Goal: Information Seeking & Learning: Learn about a topic

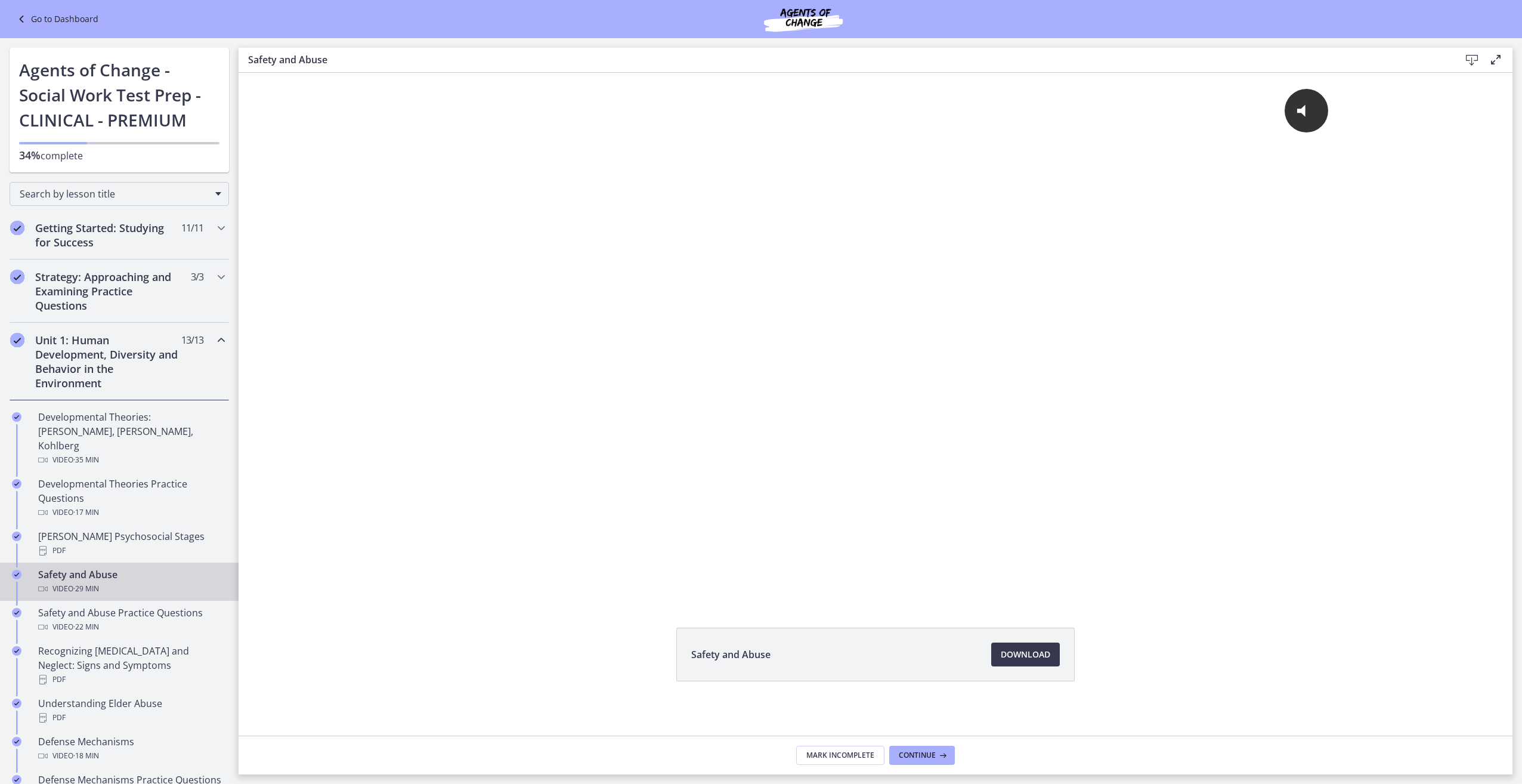
click at [216, 341] on icon "Chapters" at bounding box center [222, 340] width 15 height 15
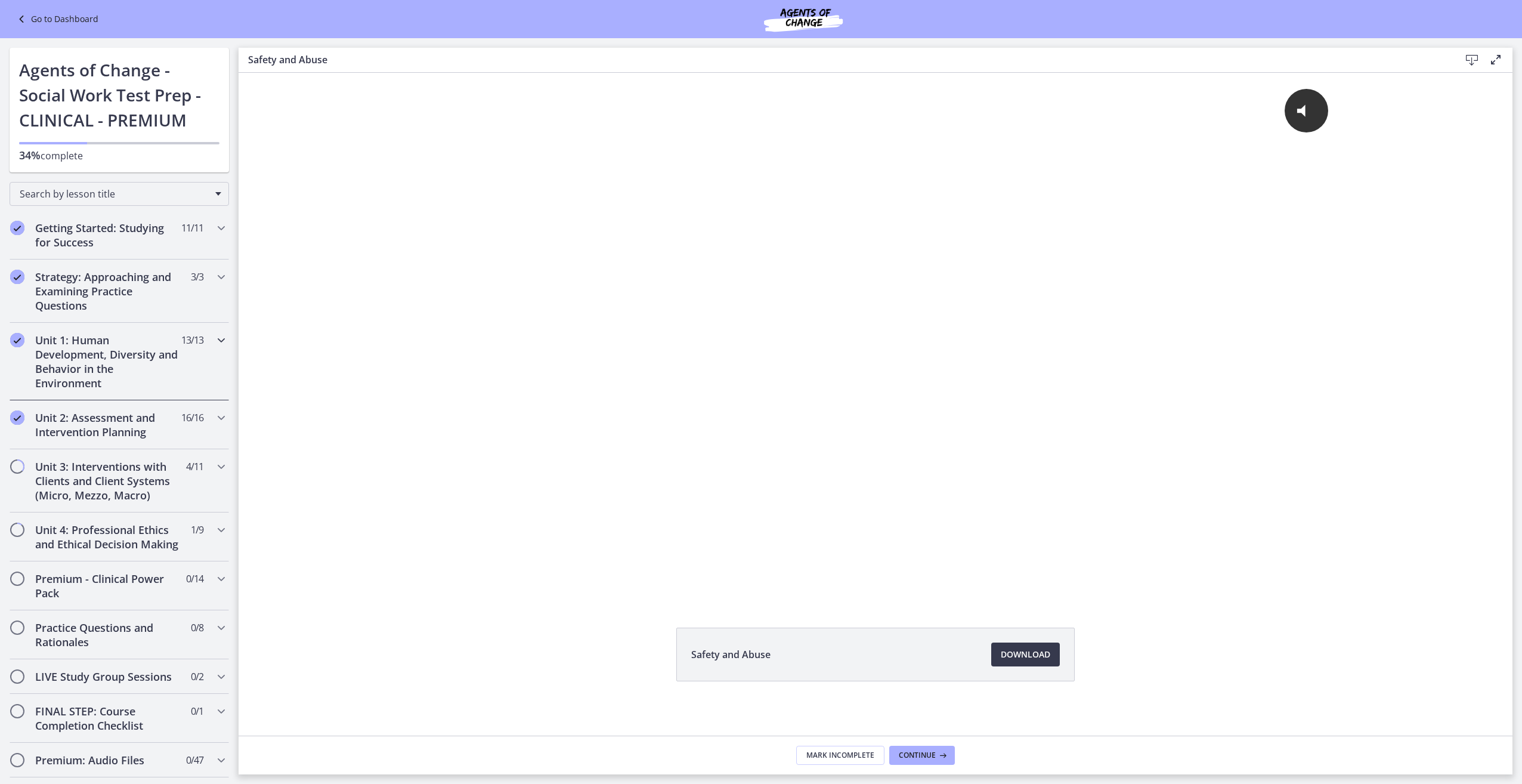
scroll to position [3, 0]
click at [80, 480] on h2 "Unit 3: Interventions with Clients and Client Systems (Micro, Mezzo, Macro)" at bounding box center [108, 480] width 145 height 43
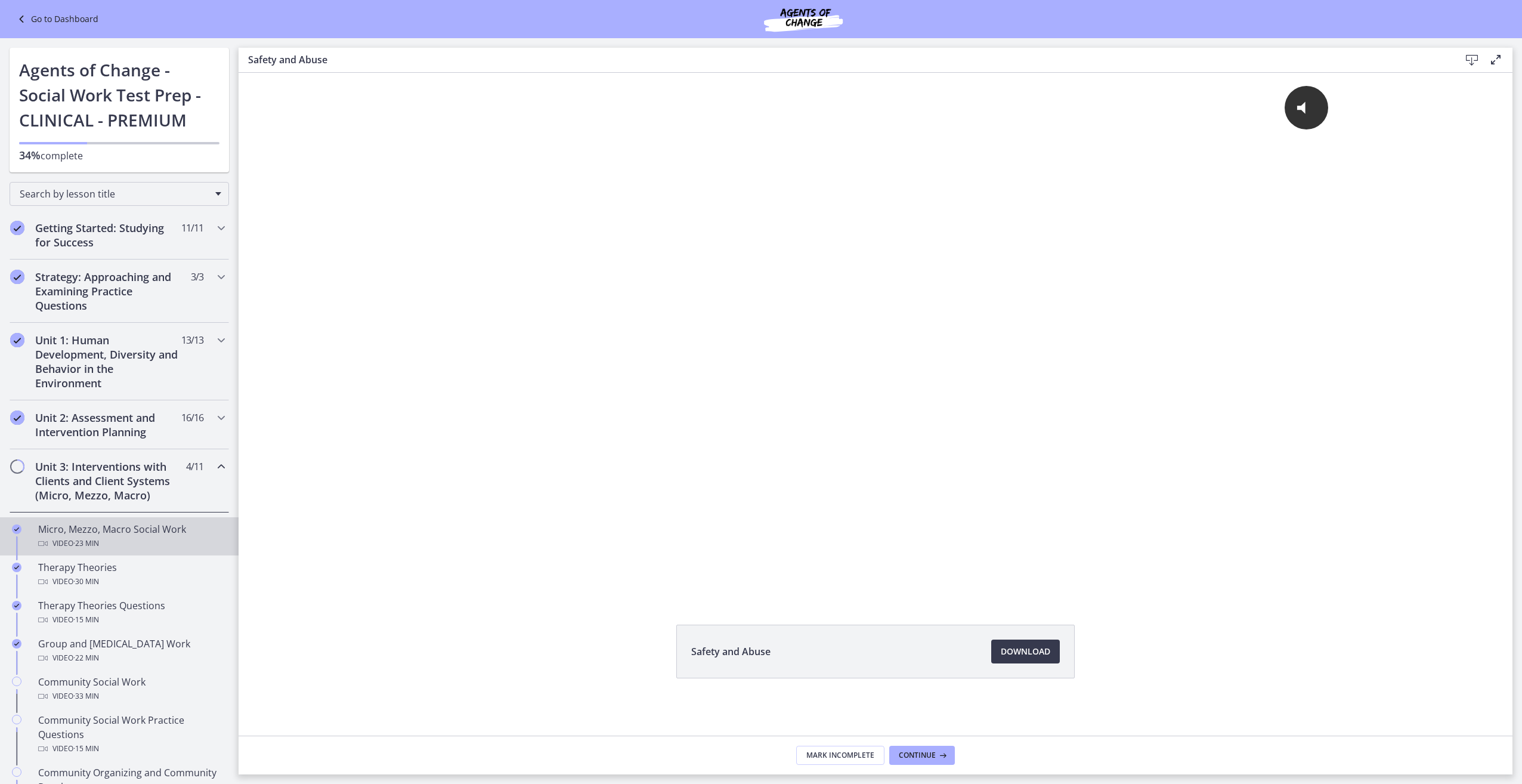
click at [98, 533] on div "Micro, Mezzo, Macro Social Work Video · 23 min" at bounding box center [131, 536] width 186 height 29
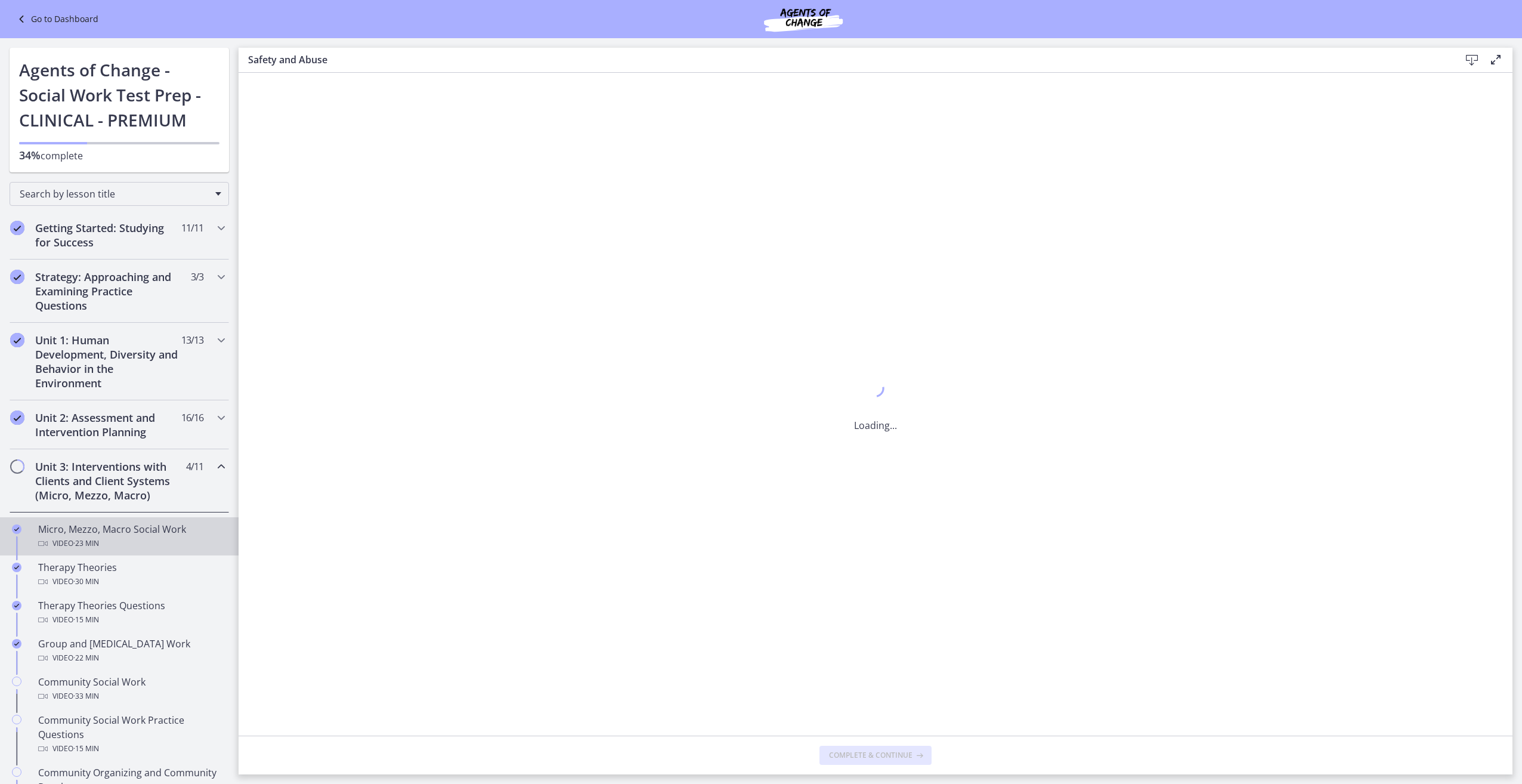
scroll to position [0, 0]
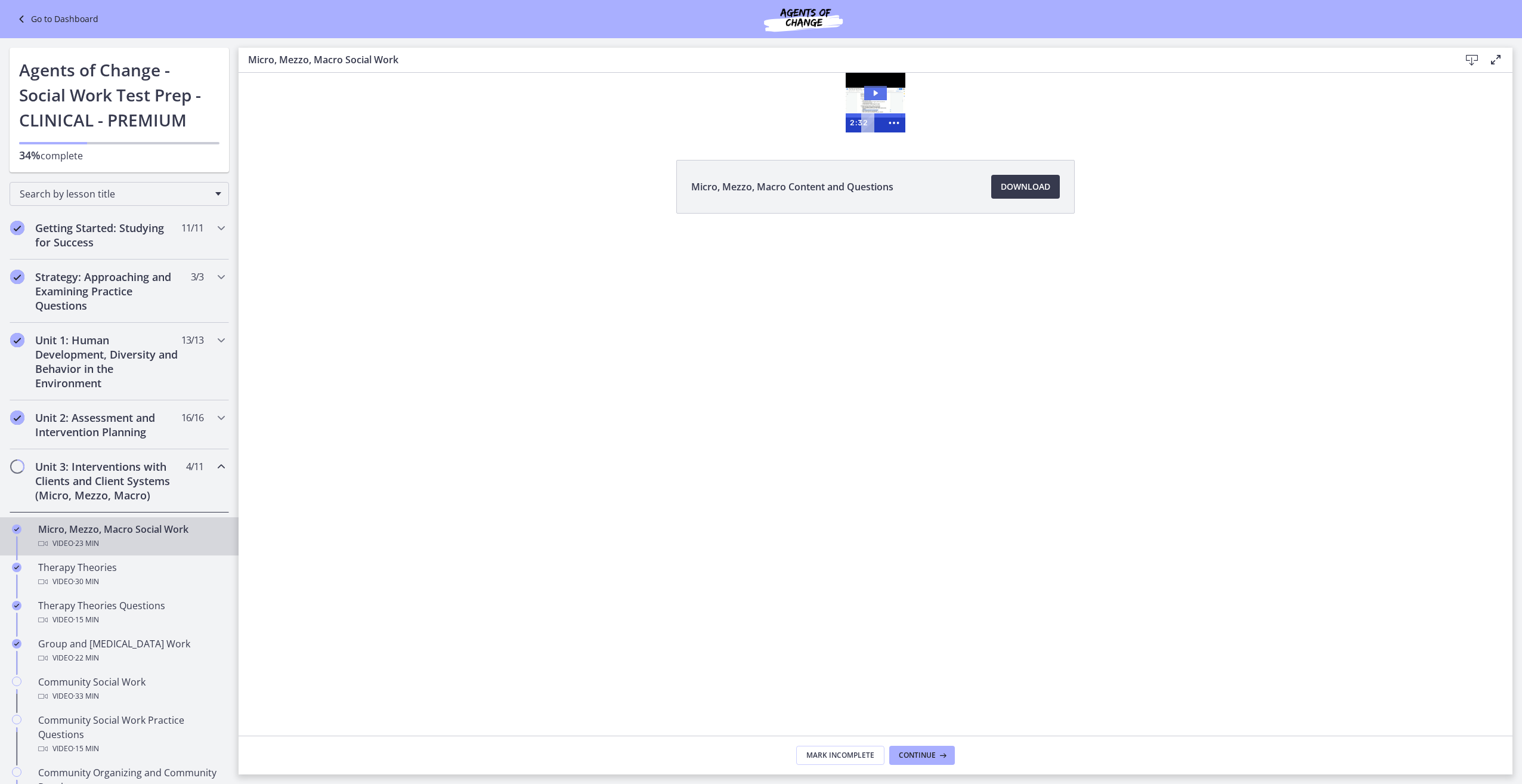
click at [885, 96] on icon "Play Video: cbe5fj9t4o1cl02sigfg.mp4" at bounding box center [875, 94] width 23 height 15
click at [892, 126] on icon "Show more buttons" at bounding box center [894, 123] width 27 height 23
drag, startPoint x: 868, startPoint y: 126, endPoint x: 1112, endPoint y: 243, distance: 270.6
click at [869, 126] on icon "Fullscreen" at bounding box center [871, 123] width 27 height 23
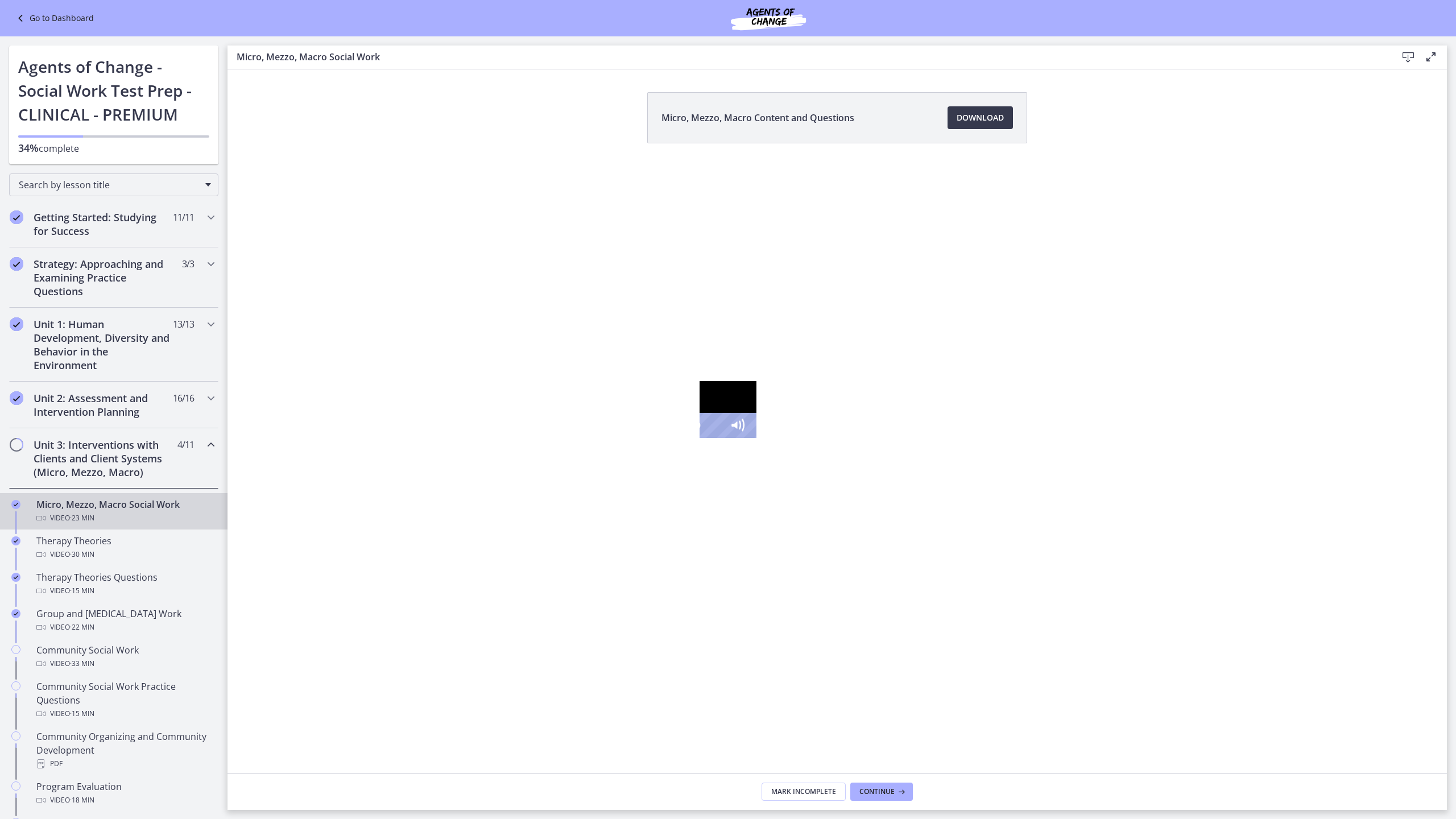
click at [699, 438] on div "Click for sound @keyframes VOLUME_SMALL_WAVE_FLASH { 0% { opacity: 0; } 33% { o…" at bounding box center [728, 410] width 57 height 57
click at [752, 438] on icon "Mute" at bounding box center [738, 426] width 29 height 25
click at [745, 431] on icon "Unmute" at bounding box center [744, 425] width 1 height 10
click at [752, 438] on icon "Mute" at bounding box center [738, 426] width 29 height 25
click at [755, 441] on icon "Unmute" at bounding box center [737, 426] width 36 height 30
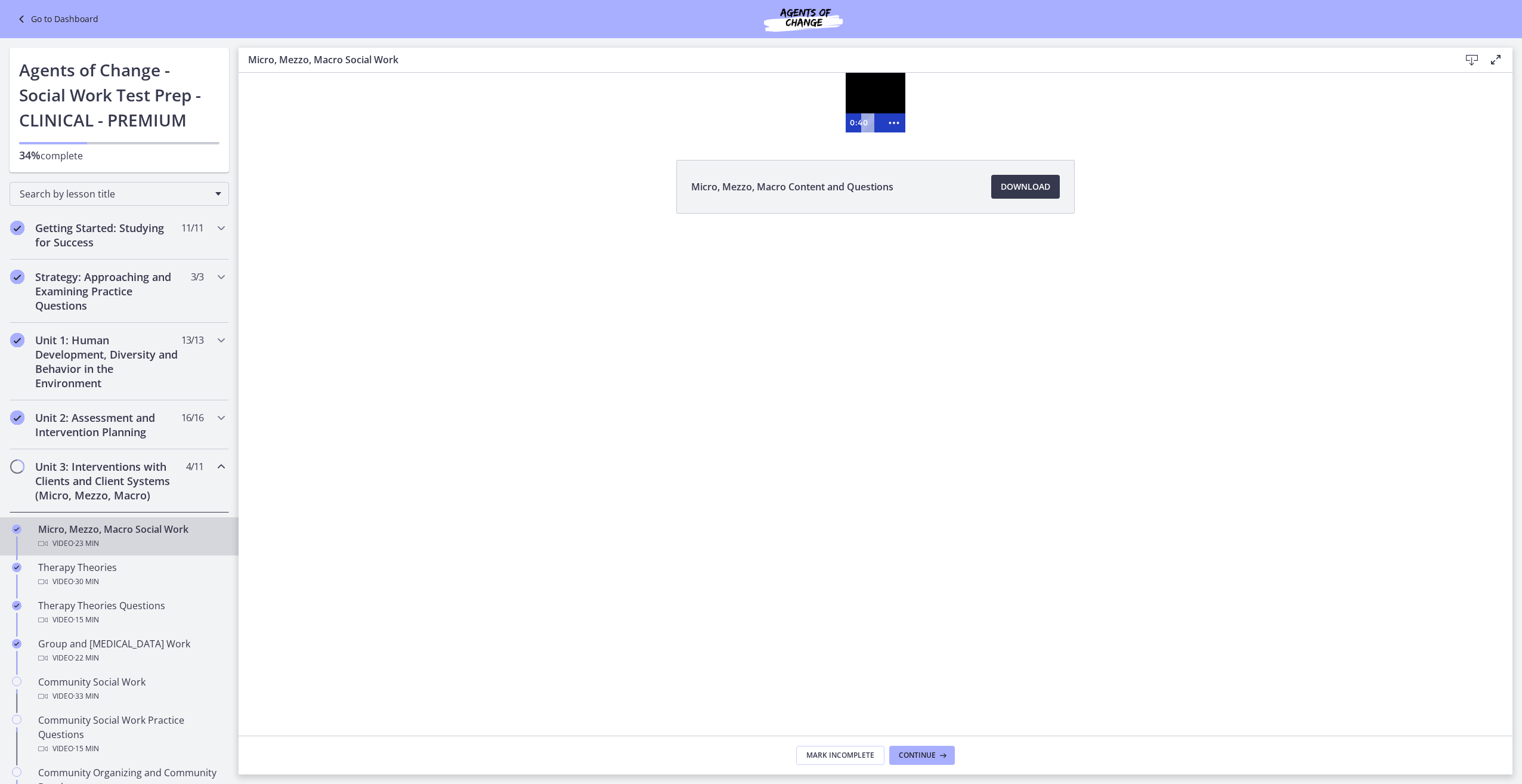
click at [883, 298] on div "Micro, Mezzo, Macro Content and Questions Download Opens in a new window" at bounding box center [876, 403] width 1274 height 662
click at [1043, 186] on span "Download Opens in a new window" at bounding box center [1025, 187] width 49 height 15
click at [897, 127] on icon "Show fewer buttons" at bounding box center [893, 123] width 23 height 19
click at [870, 127] on icon "Fullscreen" at bounding box center [871, 123] width 23 height 19
click at [871, 126] on icon "Fullscreen" at bounding box center [871, 123] width 23 height 19
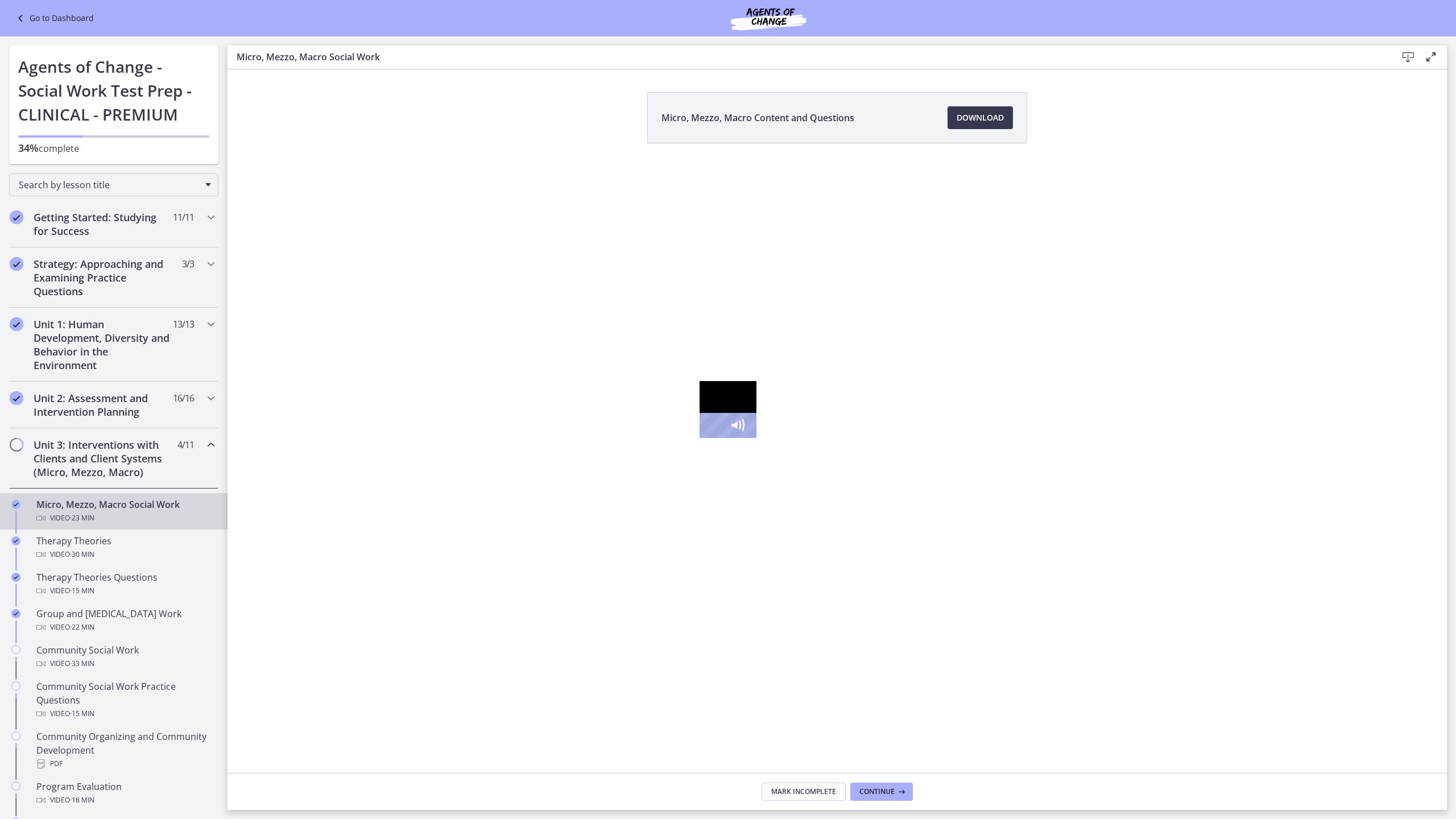
click at [643, 441] on icon "Play Video" at bounding box center [660, 426] width 36 height 30
click at [645, 438] on icon "Pause" at bounding box center [660, 426] width 29 height 25
click at [757, 438] on div at bounding box center [728, 410] width 57 height 57
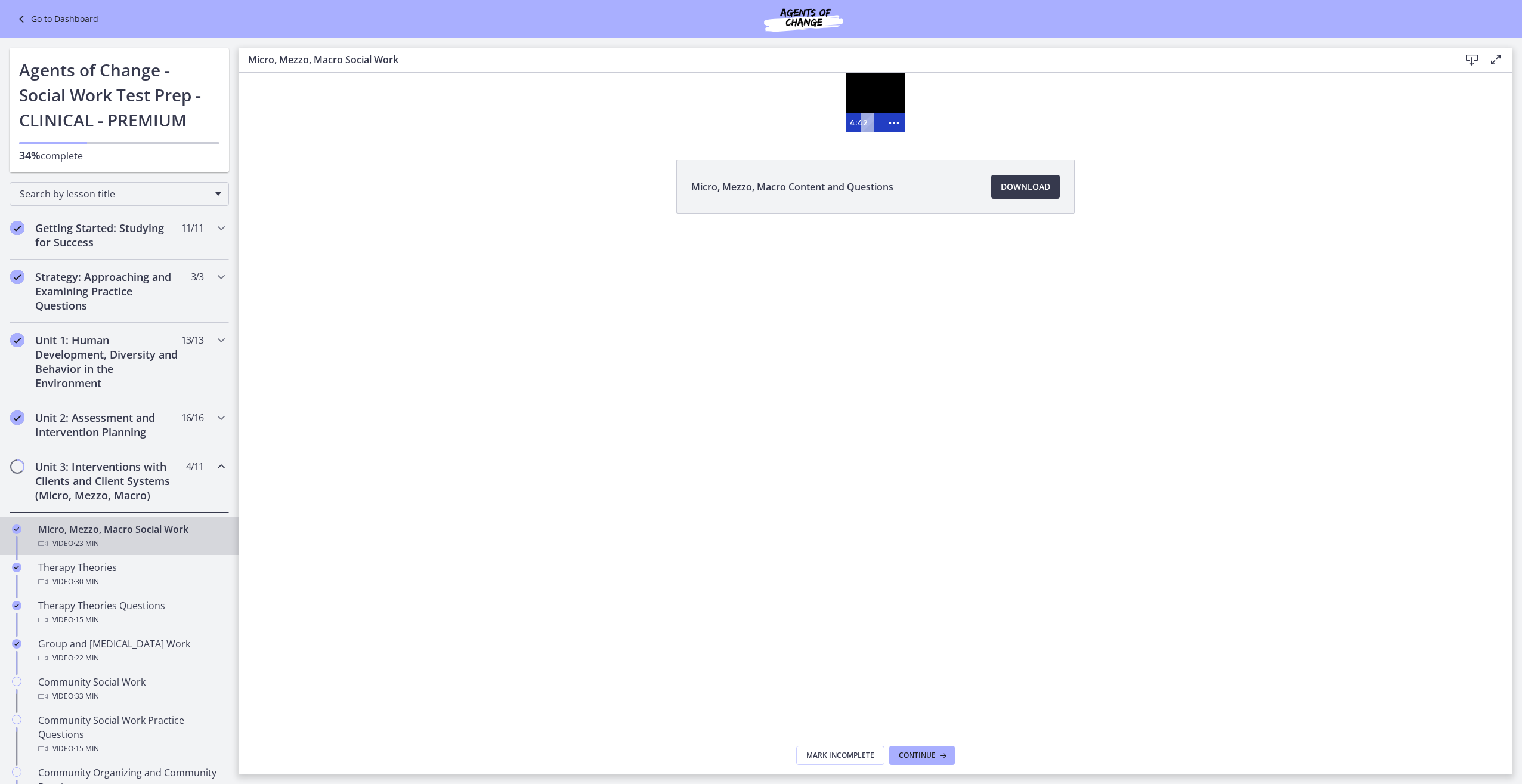
click at [885, 110] on div at bounding box center [876, 103] width 60 height 60
